Goal: Task Accomplishment & Management: Use online tool/utility

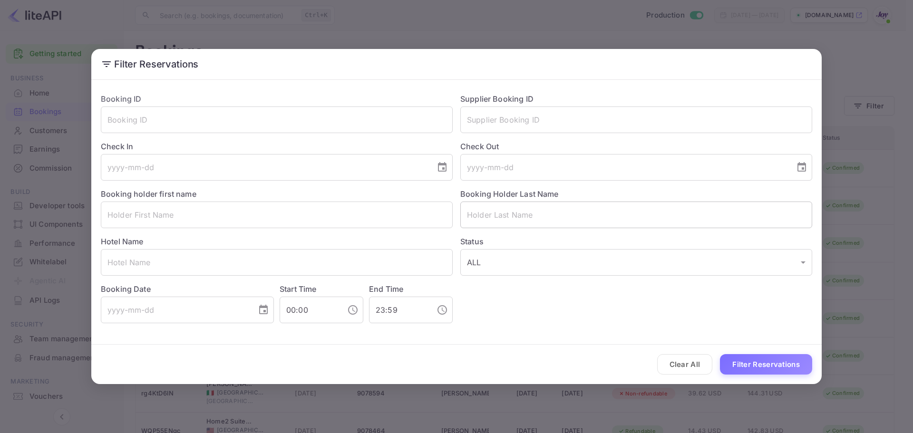
click at [534, 224] on input "text" at bounding box center [636, 215] width 352 height 27
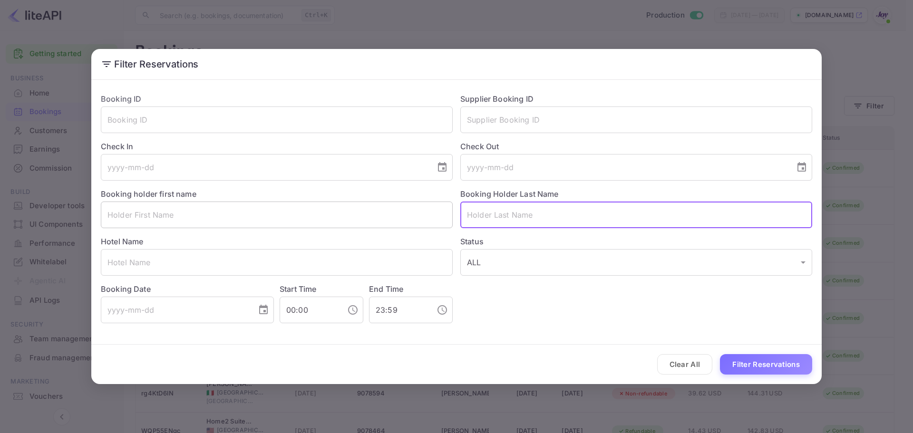
click at [337, 227] on input "text" at bounding box center [277, 215] width 352 height 27
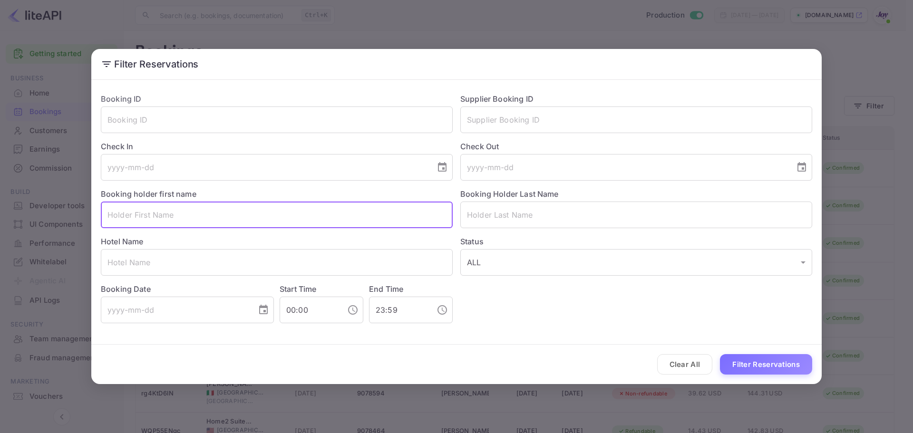
paste input "[PERSON_NAME]"
click at [137, 221] on input "[PERSON_NAME]" at bounding box center [277, 215] width 352 height 27
click at [137, 220] on input "[PERSON_NAME]" at bounding box center [277, 215] width 352 height 27
type input "[PERSON_NAME]"
click at [522, 218] on input "text" at bounding box center [636, 215] width 352 height 27
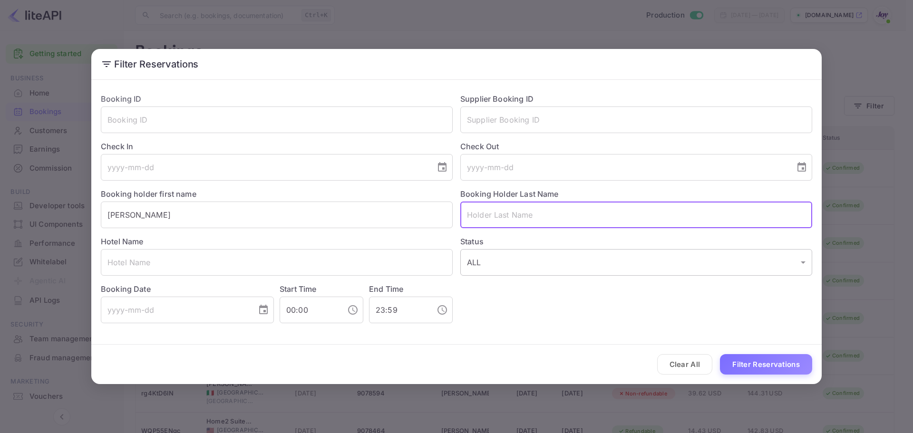
paste input "Potter"
type input "Potter"
click at [743, 365] on button "Filter Reservations" at bounding box center [766, 364] width 92 height 20
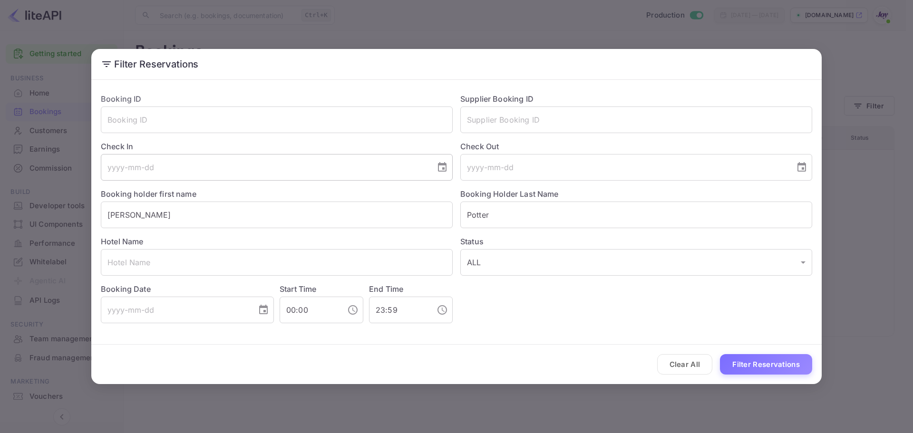
click at [174, 167] on input "tel" at bounding box center [265, 167] width 328 height 27
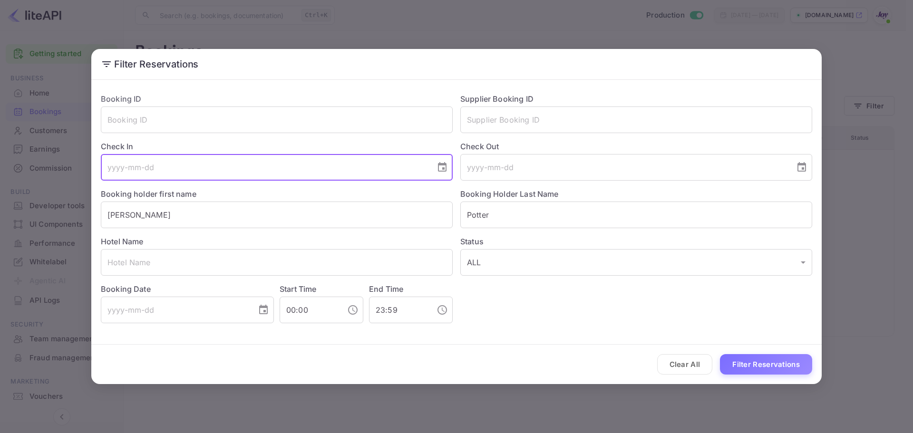
click at [287, 165] on input "tel" at bounding box center [265, 167] width 328 height 27
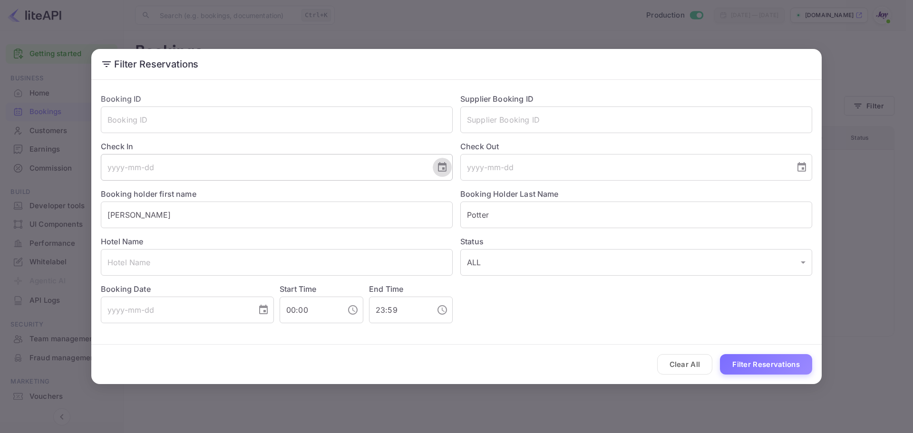
click at [442, 168] on icon "Choose date" at bounding box center [442, 167] width 9 height 10
click at [327, 196] on icon "Next month" at bounding box center [327, 195] width 11 height 11
click at [305, 193] on icon "Previous month" at bounding box center [308, 195] width 11 height 11
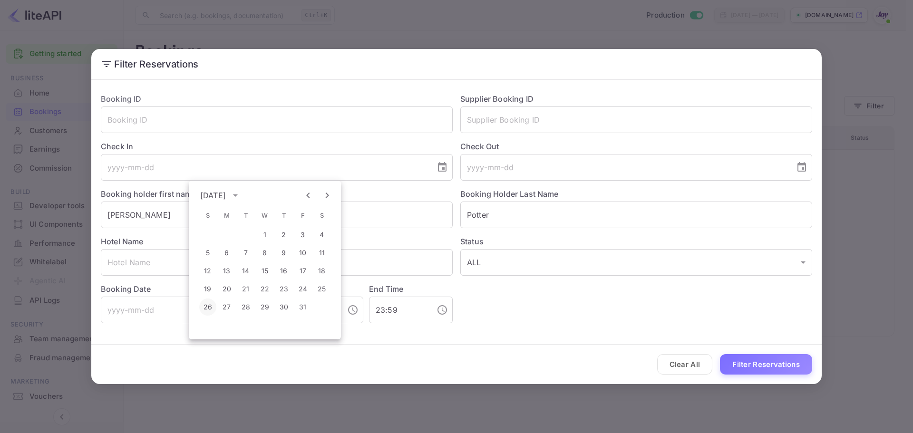
click at [207, 306] on button "26" at bounding box center [207, 307] width 17 height 17
type input "[DATE]"
click at [738, 364] on button "Filter Reservations" at bounding box center [766, 364] width 92 height 20
